Goal: Find contact information: Find contact information

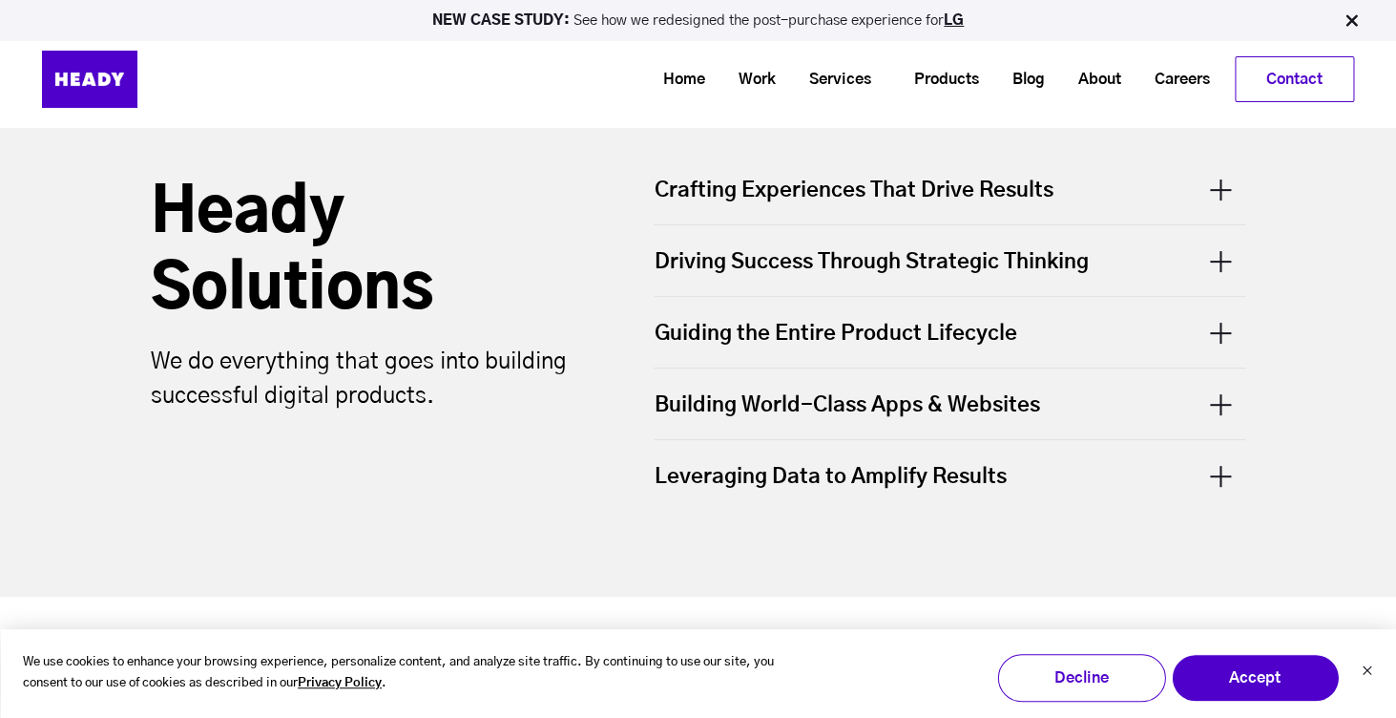
scroll to position [613, 0]
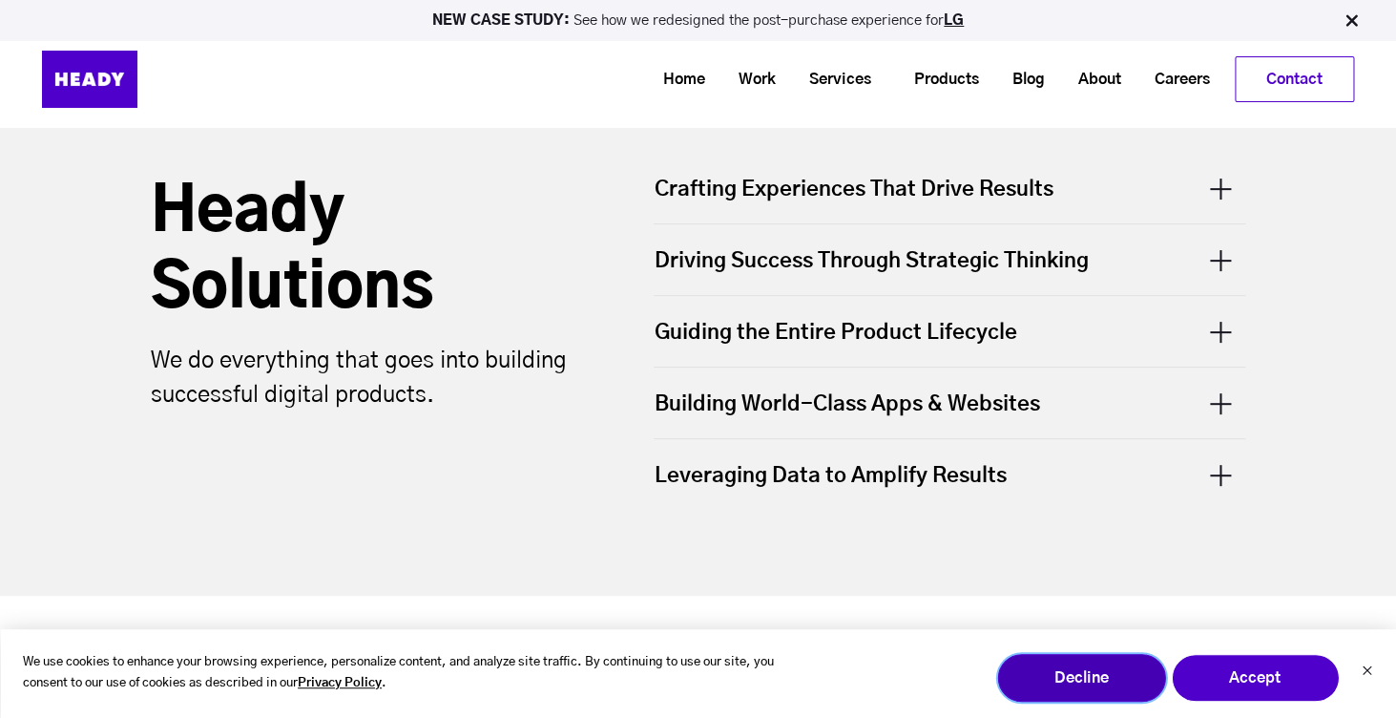
click at [1133, 678] on button "Decline" at bounding box center [1081, 678] width 168 height 48
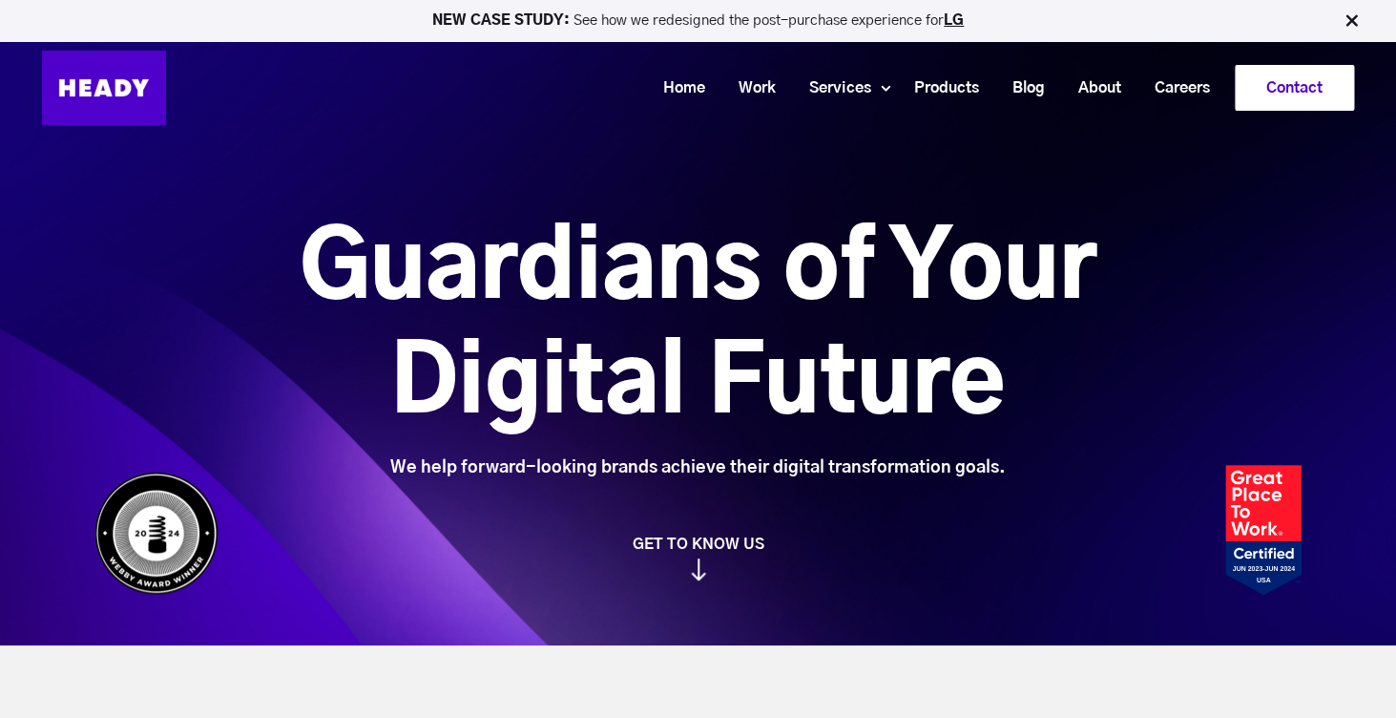
click at [1298, 98] on link "Contact" at bounding box center [1294, 88] width 117 height 44
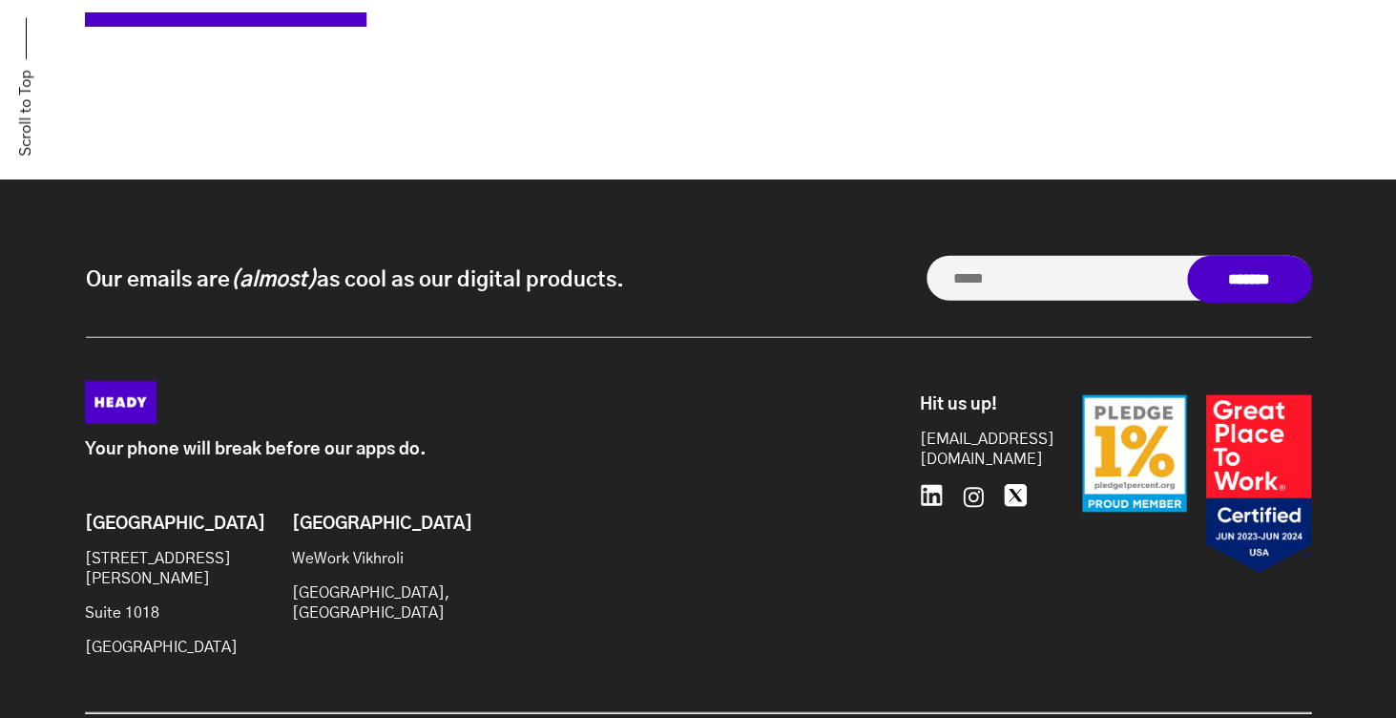
scroll to position [1646, 0]
